Goal: Information Seeking & Learning: Learn about a topic

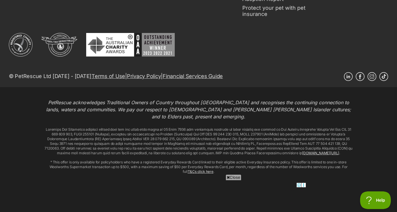
click at [282, 63] on div "Linkedin Facebook Instagram TikTok © PetRescue Ltd 2004 - 2025 Terms of Use | P…" at bounding box center [198, 60] width 379 height 54
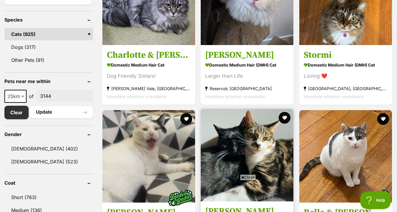
scroll to position [238, 0]
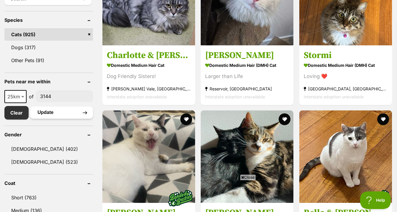
click at [47, 112] on button "Update" at bounding box center [61, 113] width 63 height 12
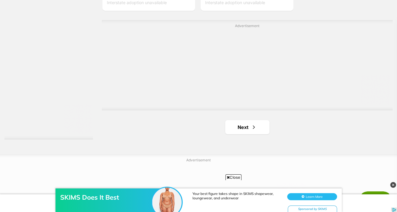
scroll to position [1543, 0]
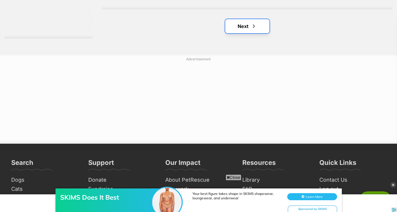
click at [243, 32] on link "Next" at bounding box center [247, 26] width 44 height 14
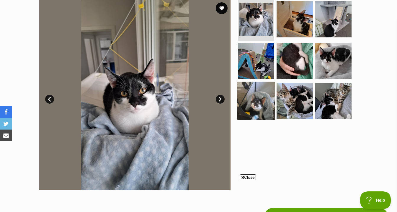
scroll to position [115, 0]
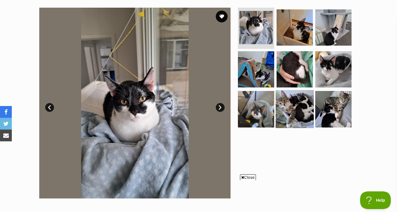
click at [282, 111] on img at bounding box center [294, 109] width 38 height 38
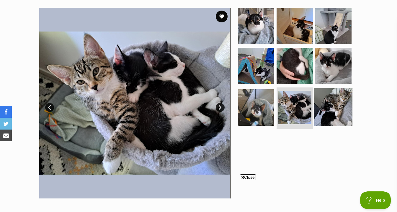
click at [338, 92] on img at bounding box center [333, 107] width 38 height 38
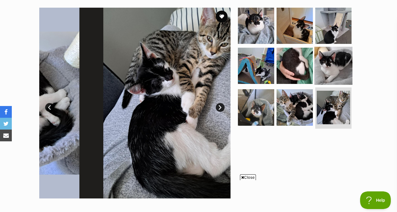
click at [333, 72] on img at bounding box center [333, 66] width 38 height 38
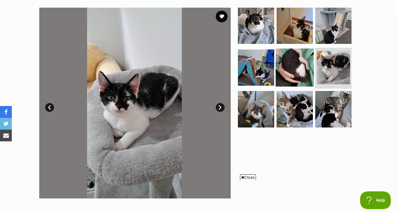
click at [299, 77] on img at bounding box center [294, 67] width 38 height 38
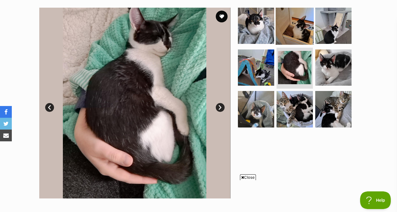
click at [299, 36] on img at bounding box center [294, 26] width 38 height 38
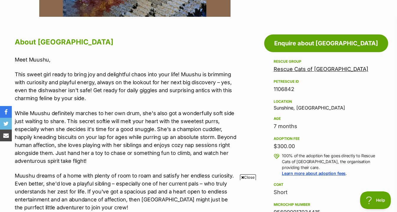
scroll to position [304, 0]
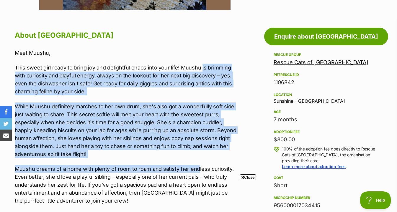
drag, startPoint x: 196, startPoint y: 169, endPoint x: 200, endPoint y: 65, distance: 103.9
click at [200, 65] on div "Meet Muushu, This sweet girl ready to bring joy and delightful chaos into your …" at bounding box center [125, 142] width 221 height 186
click at [200, 65] on p "This sweet girl ready to bring joy and delightful chaos into your life! Muushu …" at bounding box center [125, 80] width 221 height 32
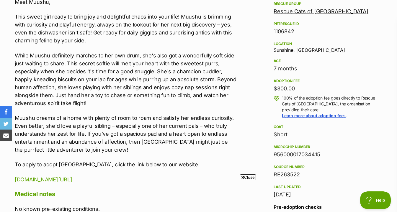
scroll to position [353, 0]
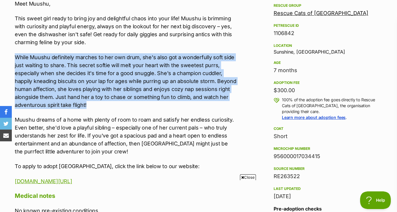
drag, startPoint x: 232, startPoint y: 48, endPoint x: 231, endPoint y: 102, distance: 54.0
click at [231, 102] on div "Meet Muushu, This sweet girl ready to bring joy and delightful chaos into your …" at bounding box center [125, 93] width 221 height 186
click at [231, 102] on p "While Muushu definitely marches to her own drum, she's also got a wonderfully s…" at bounding box center [125, 81] width 221 height 56
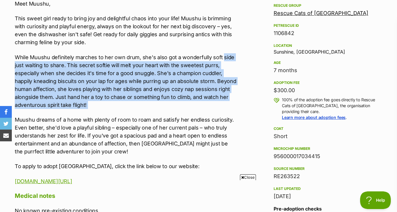
drag, startPoint x: 231, startPoint y: 102, endPoint x: 231, endPoint y: 61, distance: 40.7
click at [231, 61] on p "While Muushu definitely marches to her own drum, she's also got a wonderfully s…" at bounding box center [125, 81] width 221 height 56
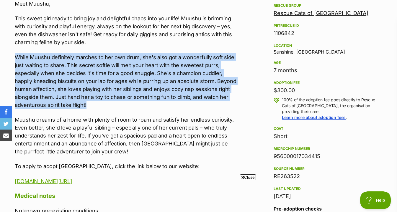
drag, startPoint x: 226, startPoint y: 50, endPoint x: 226, endPoint y: 102, distance: 51.6
click at [226, 102] on div "Meet Muushu, This sweet girl ready to bring joy and delightful chaos into your …" at bounding box center [125, 93] width 221 height 186
click at [226, 102] on p "While Muushu definitely marches to her own drum, she's also got a wonderfully s…" at bounding box center [125, 81] width 221 height 56
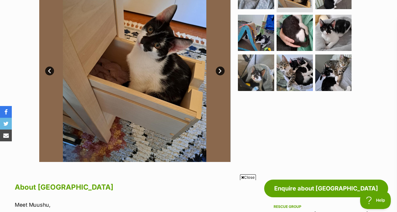
scroll to position [110, 0]
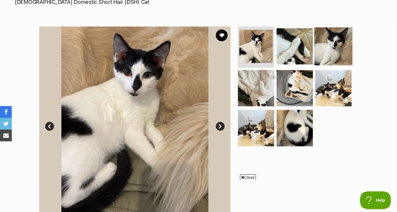
click at [317, 43] on img at bounding box center [333, 46] width 38 height 38
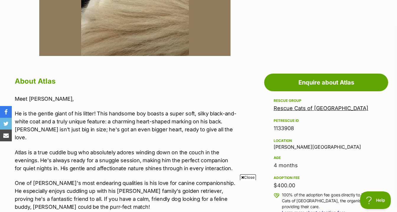
scroll to position [258, 0]
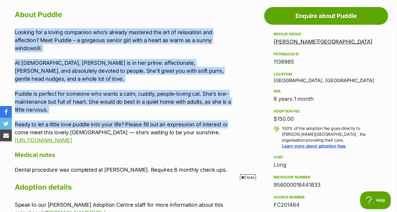
drag, startPoint x: 245, startPoint y: 27, endPoint x: 243, endPoint y: 109, distance: 82.0
drag, startPoint x: 244, startPoint y: 110, endPoint x: 243, endPoint y: 23, distance: 87.3
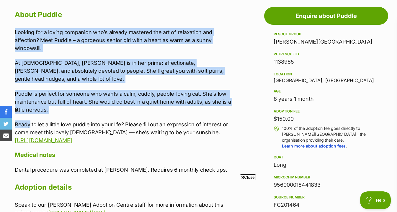
drag, startPoint x: 243, startPoint y: 23, endPoint x: 241, endPoint y: 99, distance: 76.4
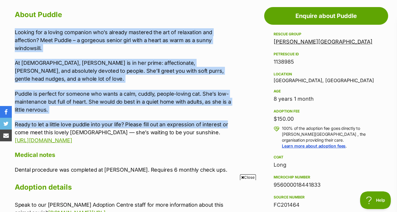
drag, startPoint x: 237, startPoint y: 106, endPoint x: 233, endPoint y: 25, distance: 81.5
click at [233, 25] on div "About Puddle Looking for a loving companion who’s already mastered the art of r…" at bounding box center [125, 112] width 221 height 209
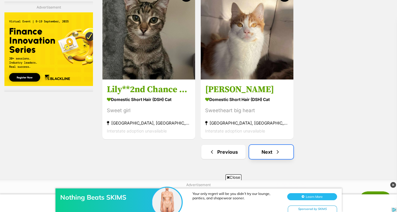
click at [272, 159] on link "Next" at bounding box center [271, 152] width 44 height 14
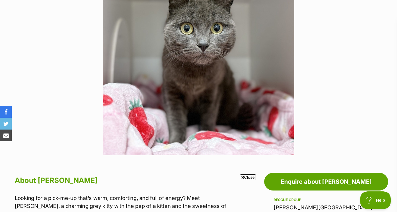
scroll to position [134, 0]
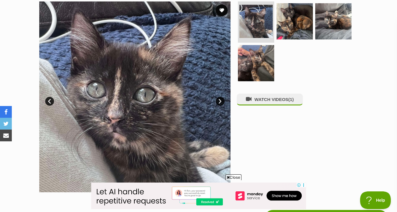
scroll to position [122, 0]
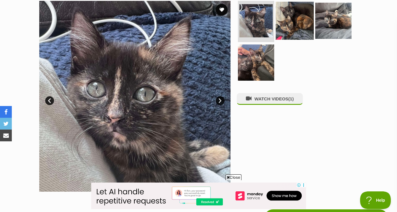
click at [286, 39] on img at bounding box center [294, 21] width 38 height 38
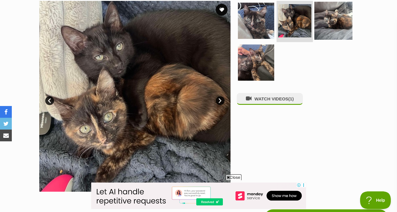
scroll to position [0, 0]
click at [326, 26] on img at bounding box center [333, 21] width 38 height 38
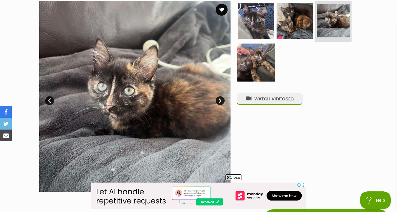
click at [259, 68] on img at bounding box center [256, 62] width 38 height 38
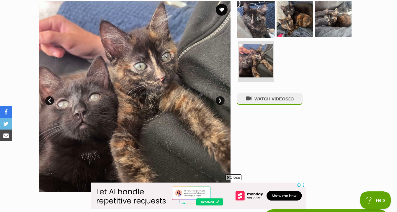
click at [251, 19] on img at bounding box center [256, 19] width 38 height 38
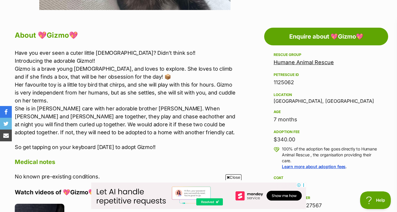
scroll to position [308, 0]
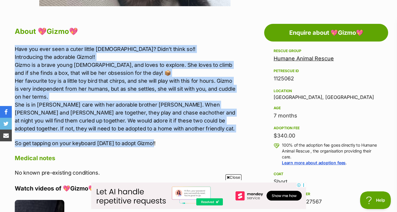
drag, startPoint x: 218, startPoint y: 43, endPoint x: 215, endPoint y: 146, distance: 103.5
click at [215, 146] on p "So get tapping on your keyboard today to adopt Gizmo!!" at bounding box center [125, 143] width 221 height 8
drag, startPoint x: 213, startPoint y: 157, endPoint x: 218, endPoint y: 45, distance: 111.8
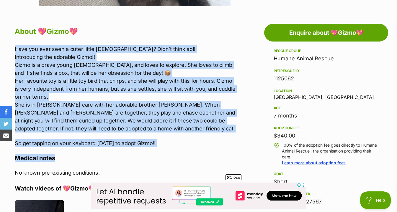
click at [218, 45] on p "Have you ever seen a cuter little lady? Didn’t think so!! Introducing the adora…" at bounding box center [125, 89] width 221 height 88
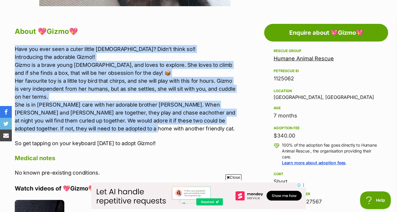
drag, startPoint x: 218, startPoint y: 43, endPoint x: 219, endPoint y: 129, distance: 85.8
click at [219, 129] on p "Have you ever seen a cuter little lady? Didn’t think so!! Introducing the adora…" at bounding box center [125, 89] width 221 height 88
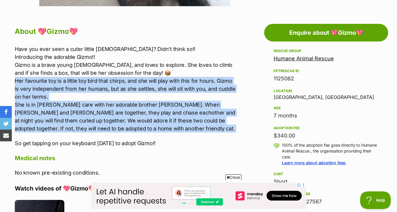
drag, startPoint x: 219, startPoint y: 134, endPoint x: 118, endPoint y: 95, distance: 108.1
click at [118, 95] on div "Have you ever seen a cuter little lady? Didn’t think so!! Introducing the adora…" at bounding box center [125, 96] width 221 height 102
click at [118, 95] on p "Have you ever seen a cuter little lady? Didn’t think so!! Introducing the adora…" at bounding box center [125, 89] width 221 height 88
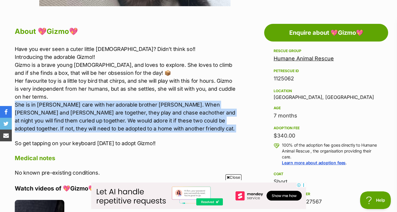
scroll to position [0, 0]
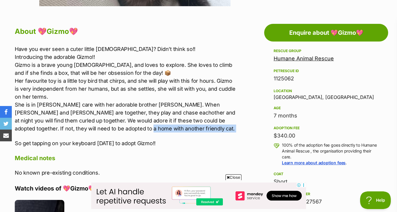
drag, startPoint x: 114, startPoint y: 133, endPoint x: 98, endPoint y: 129, distance: 16.4
click at [98, 129] on div "Have you ever seen a cuter little lady? Didn’t think so!! Introducing the adora…" at bounding box center [125, 96] width 221 height 102
click at [130, 127] on p "Have you ever seen a cuter little lady? Didn’t think so!! Introducing the adora…" at bounding box center [125, 89] width 221 height 88
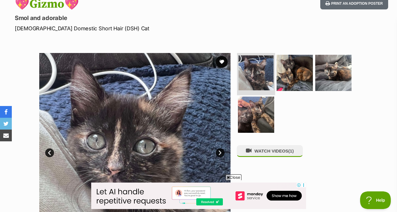
scroll to position [62, 0]
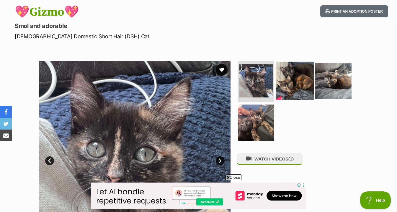
click at [292, 66] on img at bounding box center [294, 81] width 38 height 38
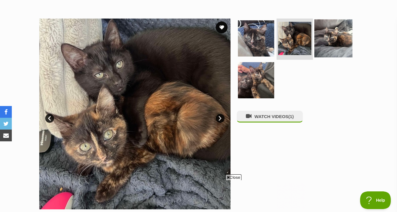
scroll to position [0, 0]
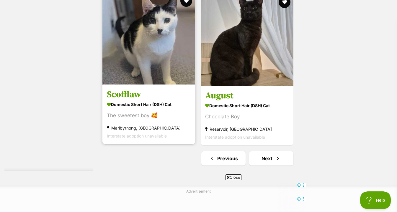
scroll to position [1468, 0]
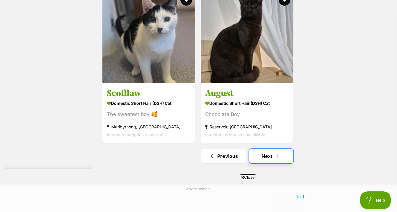
click at [272, 162] on link "Next" at bounding box center [271, 156] width 44 height 14
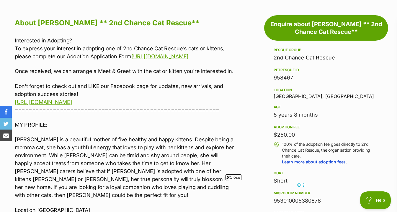
scroll to position [329, 0]
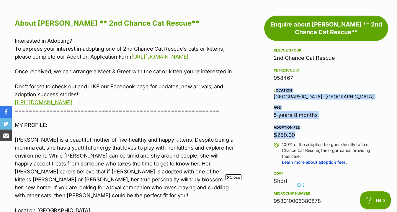
drag, startPoint x: 257, startPoint y: 134, endPoint x: 257, endPoint y: 72, distance: 62.2
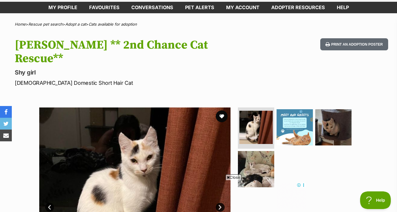
scroll to position [45, 0]
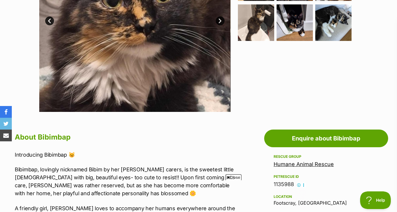
scroll to position [110, 0]
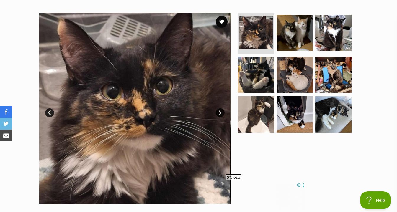
click at [298, 54] on ul at bounding box center [296, 75] width 121 height 124
click at [327, 29] on img at bounding box center [333, 33] width 38 height 38
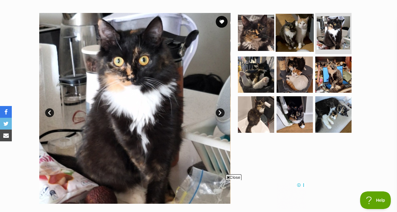
click at [300, 35] on img at bounding box center [294, 33] width 38 height 38
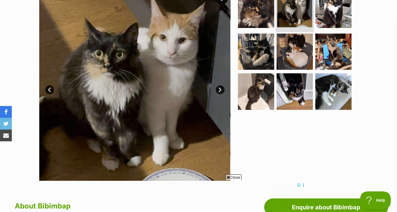
scroll to position [133, 0]
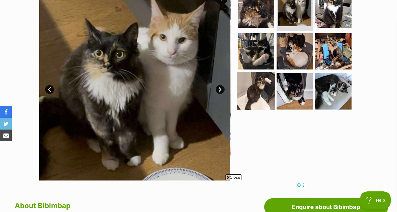
click at [262, 109] on link at bounding box center [256, 108] width 38 height 6
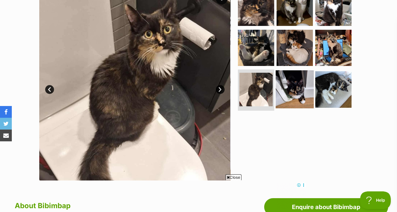
click at [296, 95] on img at bounding box center [294, 89] width 38 height 38
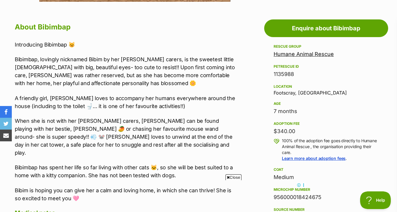
scroll to position [314, 0]
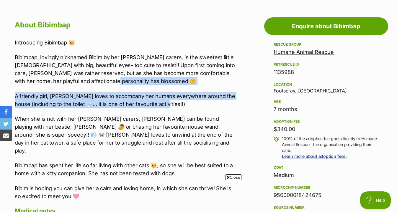
drag, startPoint x: 235, startPoint y: 107, endPoint x: 229, endPoint y: 83, distance: 24.5
click at [229, 83] on div "Introducing Bibimbap 😽 Bibimbap, lovingly nicknamed Bibim by her foster carers,…" at bounding box center [125, 120] width 221 height 162
click at [229, 83] on p "Bibimbap, lovingly nicknamed Bibim by her foster carers, is the sweetest little…" at bounding box center [125, 69] width 221 height 32
drag, startPoint x: 225, startPoint y: 90, endPoint x: 225, endPoint y: 105, distance: 14.4
click at [225, 105] on div "Introducing Bibimbap 😽 Bibimbap, lovingly nicknamed Bibim by her foster carers,…" at bounding box center [125, 120] width 221 height 162
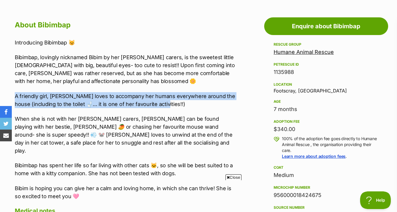
click at [225, 105] on p "A friendly girl, Bibim loves to accompany her humans everywhere around the hous…" at bounding box center [125, 100] width 221 height 16
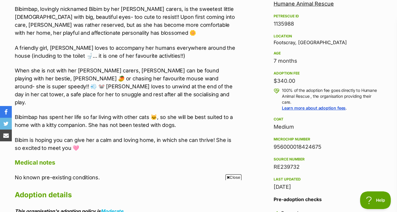
scroll to position [364, 0]
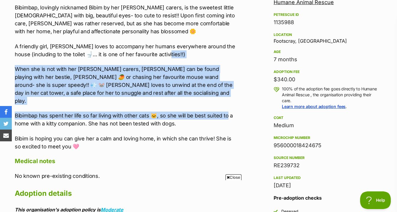
drag, startPoint x: 225, startPoint y: 105, endPoint x: 225, endPoint y: 53, distance: 51.9
click at [225, 53] on div "Introducing Bibimbap 😽 Bibimbap, lovingly nicknamed Bibim by her foster carers,…" at bounding box center [125, 70] width 221 height 162
click at [225, 53] on p "A friendly girl, Bibim loves to accompany her humans everywhere around the hous…" at bounding box center [125, 50] width 221 height 16
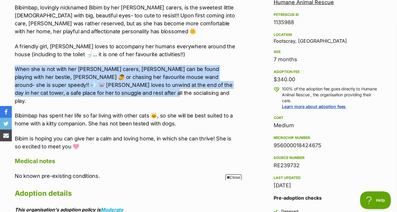
drag, startPoint x: 225, startPoint y: 59, endPoint x: 225, endPoint y: 96, distance: 36.9
click at [225, 96] on div "Introducing Bibimbap 😽 Bibimbap, lovingly nicknamed Bibim by her foster carers,…" at bounding box center [125, 70] width 221 height 162
click at [225, 96] on p "When she is not with her foster carers, Bibimbap can be found playing with her …" at bounding box center [125, 85] width 221 height 40
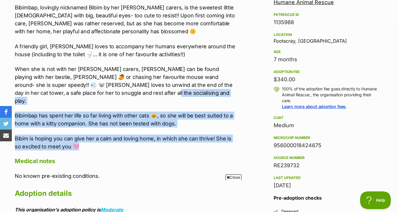
drag, startPoint x: 225, startPoint y: 96, endPoint x: 223, endPoint y: 137, distance: 40.4
click at [223, 137] on div "Introducing Bibimbap 😽 Bibimbap, lovingly nicknamed Bibim by her foster carers,…" at bounding box center [125, 70] width 221 height 162
click at [223, 137] on p "Bibim is hoping you can give her a calm and loving home, in which she can thriv…" at bounding box center [125, 143] width 221 height 16
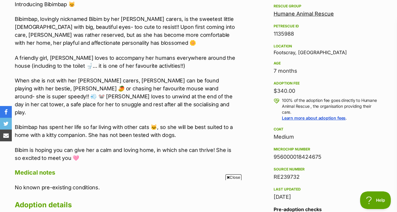
scroll to position [350, 0]
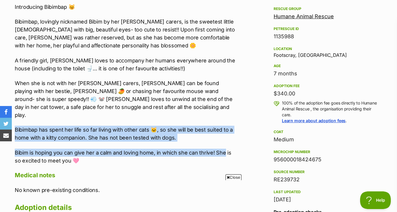
drag, startPoint x: 223, startPoint y: 147, endPoint x: 223, endPoint y: 114, distance: 32.1
click at [223, 114] on div "Introducing Bibimbap 😽 Bibimbap, lovingly nicknamed Bibim by her foster carers,…" at bounding box center [125, 84] width 221 height 162
drag, startPoint x: 223, startPoint y: 114, endPoint x: 222, endPoint y: 150, distance: 36.3
click at [222, 150] on div "Introducing Bibimbap 😽 Bibimbap, lovingly nicknamed Bibim by her foster carers,…" at bounding box center [125, 84] width 221 height 162
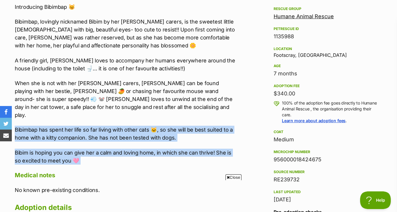
click at [222, 150] on p "Bibim is hoping you can give her a calm and loving home, in which she can thriv…" at bounding box center [125, 157] width 221 height 16
drag, startPoint x: 222, startPoint y: 152, endPoint x: 222, endPoint y: 114, distance: 38.6
click at [222, 114] on div "Introducing Bibimbap 😽 Bibimbap, lovingly nicknamed Bibim by her foster carers,…" at bounding box center [125, 84] width 221 height 162
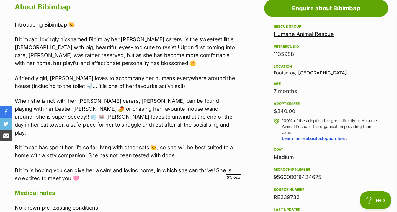
scroll to position [331, 0]
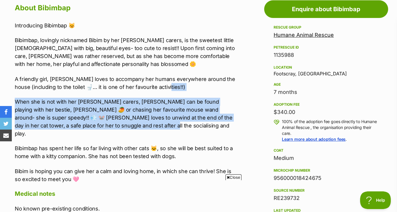
drag, startPoint x: 227, startPoint y: 128, endPoint x: 227, endPoint y: 90, distance: 37.7
click at [227, 90] on div "Introducing Bibimbap 😽 Bibimbap, lovingly nicknamed Bibim by her foster carers,…" at bounding box center [125, 103] width 221 height 162
click at [227, 90] on p "A friendly girl, Bibim loves to accompany her humans everywhere around the hous…" at bounding box center [125, 83] width 221 height 16
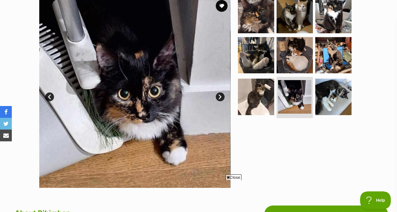
scroll to position [101, 0]
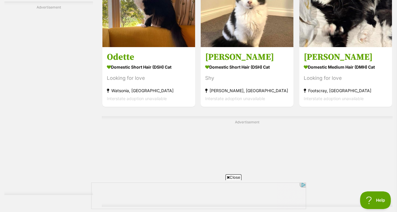
scroll to position [1188, 0]
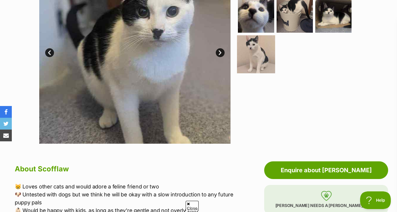
click at [270, 63] on img at bounding box center [256, 54] width 38 height 38
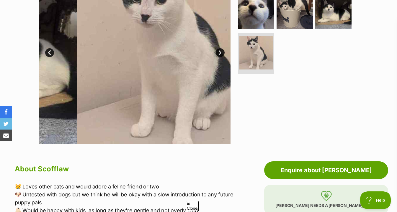
scroll to position [102, 0]
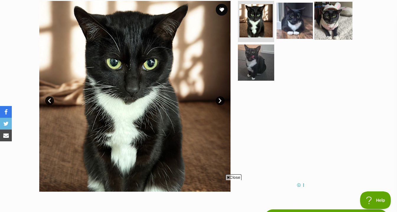
click at [318, 16] on img at bounding box center [333, 21] width 38 height 38
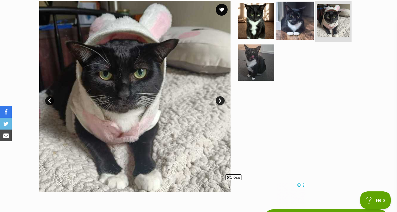
click at [300, 22] on img at bounding box center [294, 21] width 38 height 38
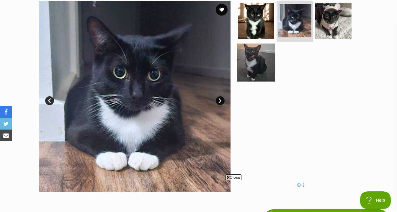
click at [264, 64] on img at bounding box center [256, 62] width 38 height 38
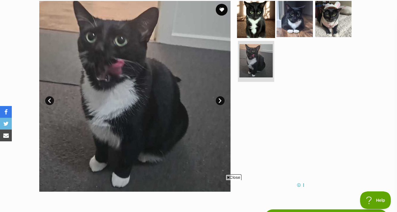
click at [266, 16] on img at bounding box center [256, 19] width 38 height 38
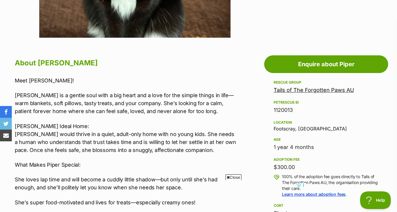
scroll to position [280, 0]
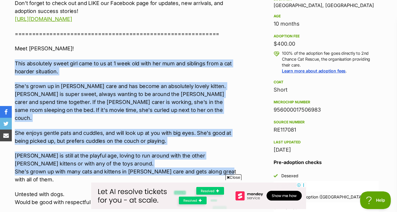
drag, startPoint x: 218, startPoint y: 156, endPoint x: 221, endPoint y: 49, distance: 107.1
click at [221, 49] on div "Interested in Adopting? To express your interest in adopting one of 2nd Chance …" at bounding box center [125, 148] width 221 height 406
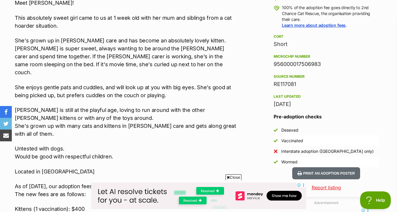
scroll to position [450, 0]
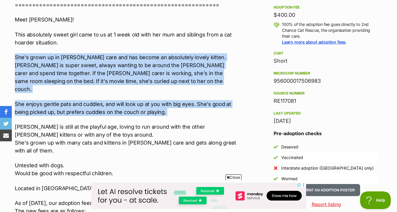
drag, startPoint x: 221, startPoint y: 48, endPoint x: 221, endPoint y: 122, distance: 73.7
click at [221, 122] on div "Interested in Adopting? To express your interest in adopting one of 2nd Chance …" at bounding box center [125, 120] width 221 height 406
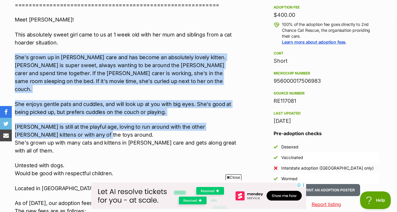
click at [221, 123] on p "[PERSON_NAME] is still at the playful age, loving to run around with the other …" at bounding box center [125, 139] width 221 height 32
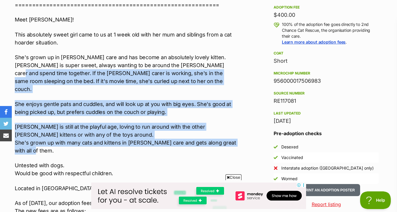
drag, startPoint x: 221, startPoint y: 138, endPoint x: 221, endPoint y: 62, distance: 75.5
click at [221, 62] on div "Interested in Adopting? To express your interest in adopting one of 2nd Chance …" at bounding box center [125, 120] width 221 height 406
click at [221, 62] on p "She's grown up in [PERSON_NAME] care and has become an absolutely lovely kitten…" at bounding box center [125, 73] width 221 height 40
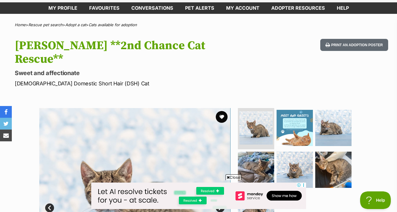
scroll to position [98, 0]
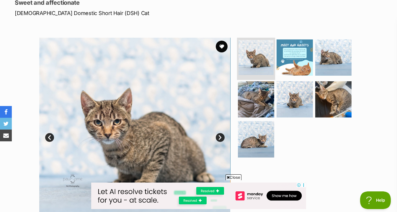
click at [256, 59] on img at bounding box center [255, 57] width 35 height 35
click at [307, 57] on img at bounding box center [294, 58] width 38 height 38
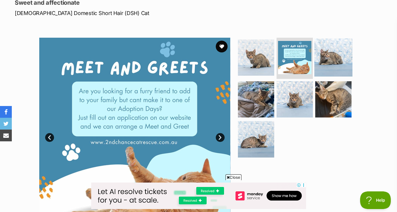
click at [332, 53] on img at bounding box center [333, 58] width 38 height 38
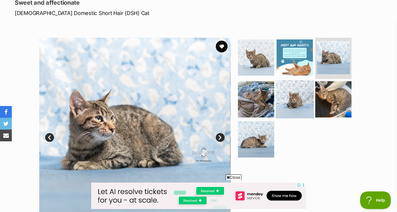
click at [305, 89] on img at bounding box center [294, 99] width 38 height 38
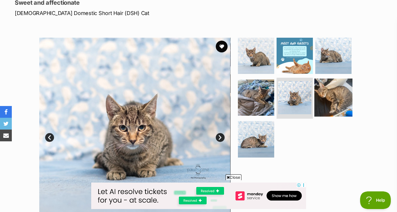
click at [337, 89] on img at bounding box center [333, 97] width 38 height 38
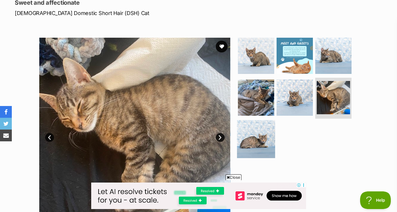
click at [262, 123] on img at bounding box center [256, 139] width 38 height 38
